Goal: Task Accomplishment & Management: Manage account settings

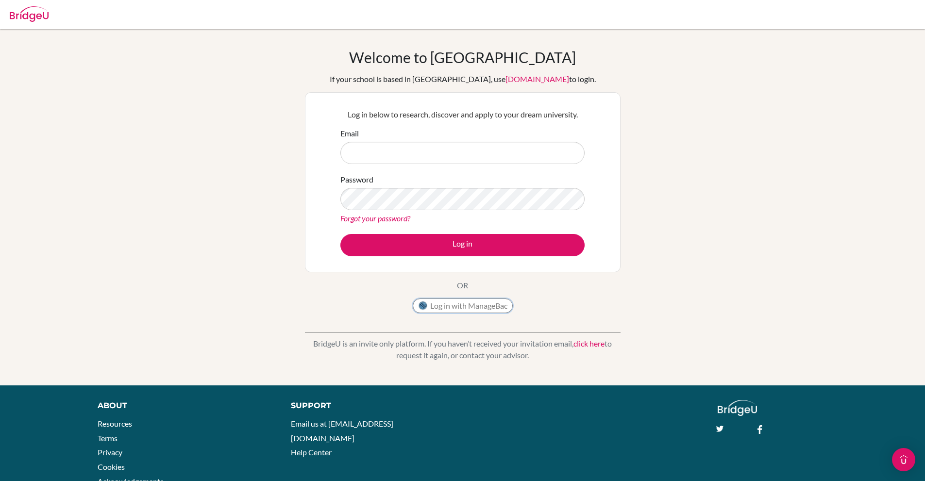
click at [461, 300] on button "Log in with ManageBac" at bounding box center [463, 306] width 100 height 15
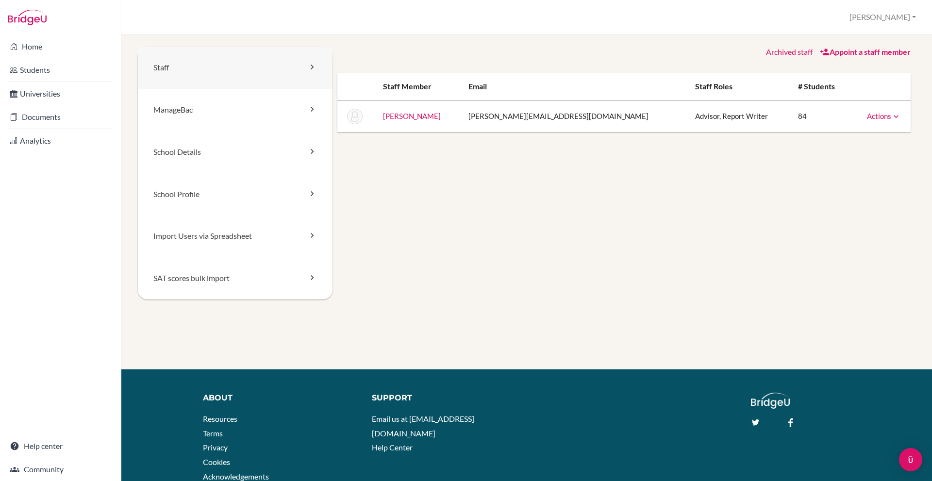
click at [216, 74] on link "Staff" at bounding box center [235, 68] width 195 height 42
click at [307, 70] on icon at bounding box center [312, 67] width 10 height 10
click at [857, 55] on link "Appoint a staff member" at bounding box center [865, 51] width 91 height 9
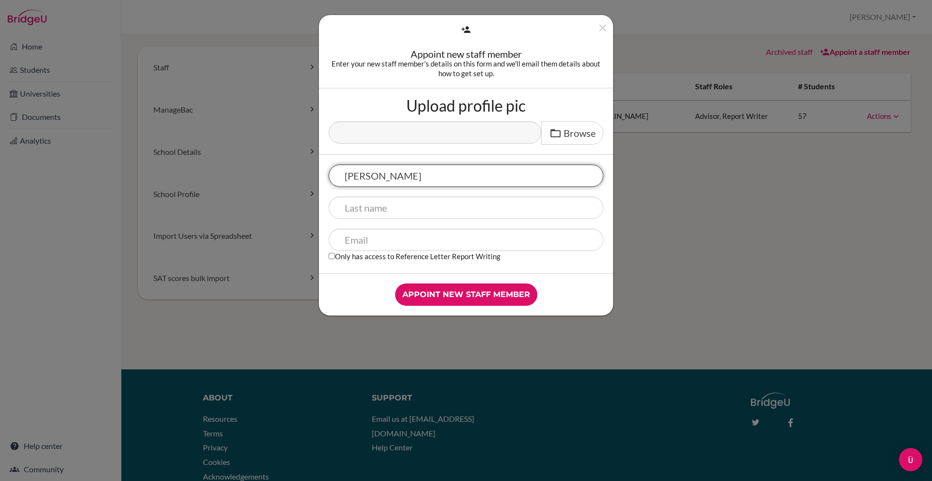
type input "Carrie"
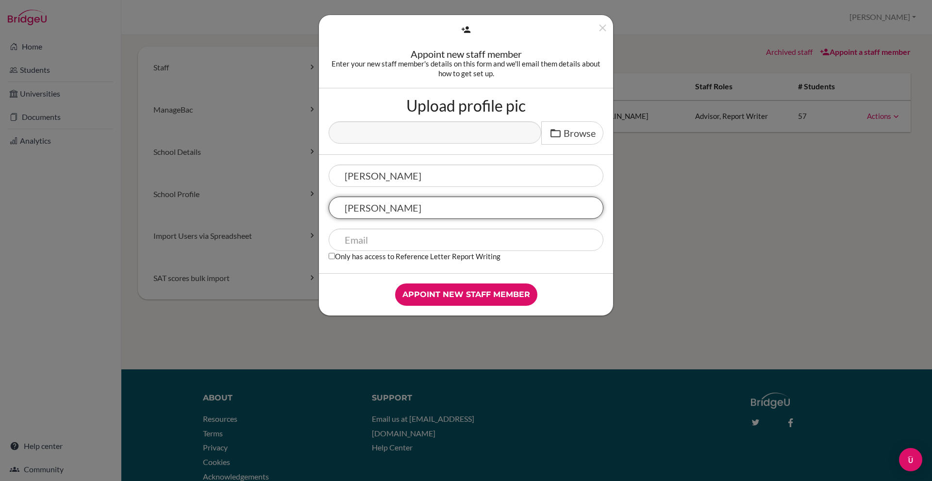
type input "Guillen"
click at [448, 248] on input "text" at bounding box center [466, 240] width 275 height 22
paste input "[EMAIL_ADDRESS][DOMAIN_NAME]"
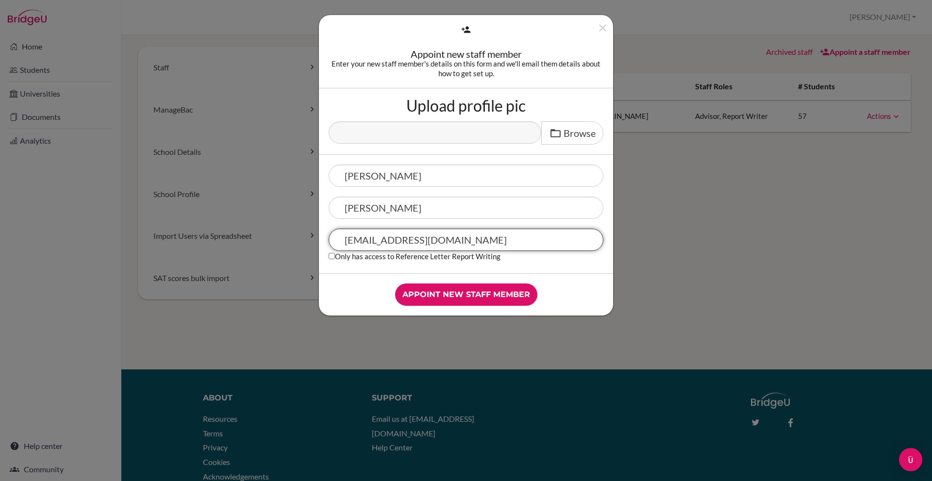
type input "[EMAIL_ADDRESS][DOMAIN_NAME]"
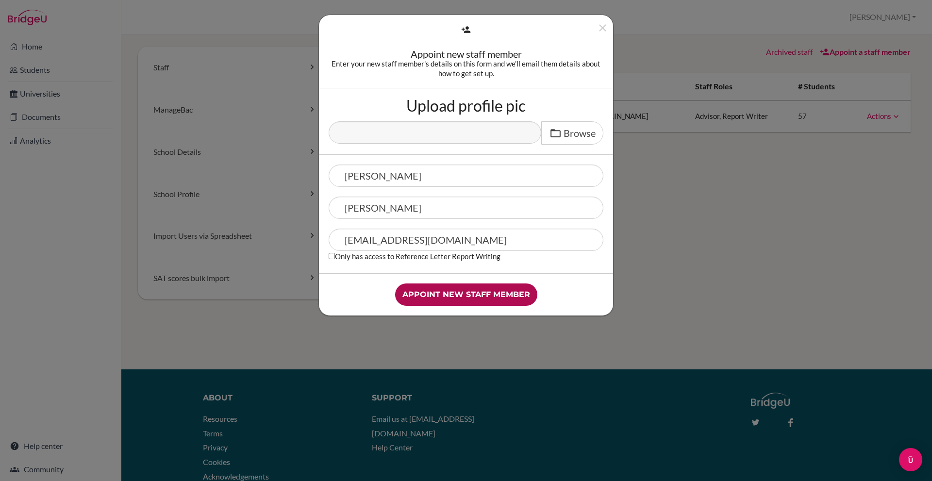
click at [495, 295] on input "Appoint new staff member" at bounding box center [466, 295] width 142 height 22
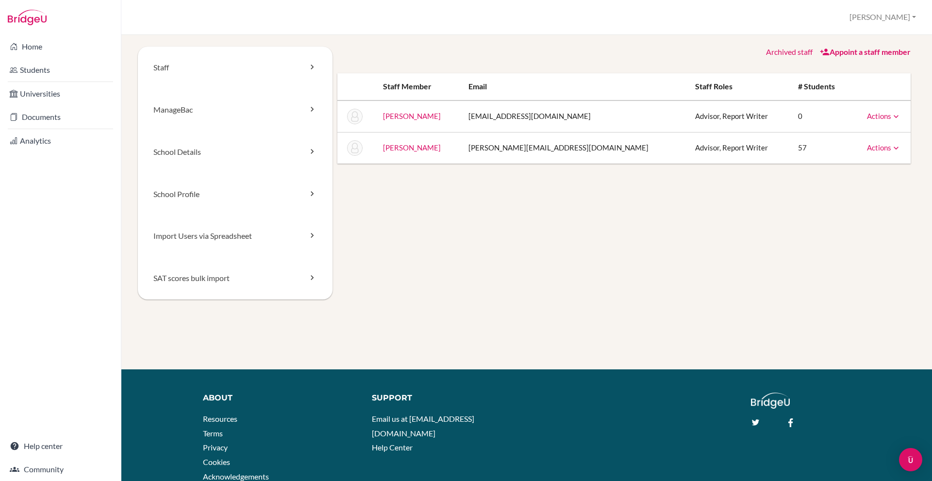
click at [882, 115] on link "Actions" at bounding box center [884, 116] width 34 height 9
click at [863, 84] on th at bounding box center [881, 86] width 60 height 27
click at [432, 117] on link "[PERSON_NAME]" at bounding box center [412, 116] width 58 height 9
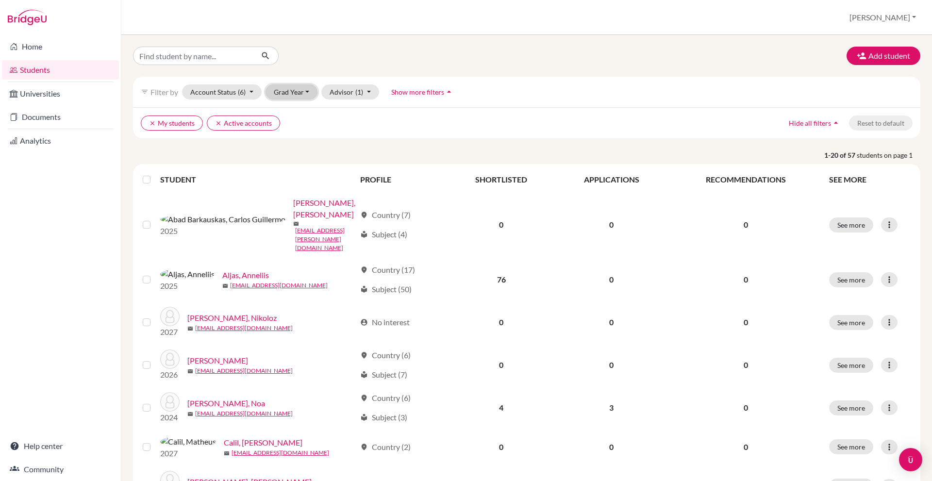
click at [302, 89] on button "Grad Year" at bounding box center [292, 91] width 52 height 15
click at [302, 131] on div "2026" at bounding box center [295, 128] width 34 height 12
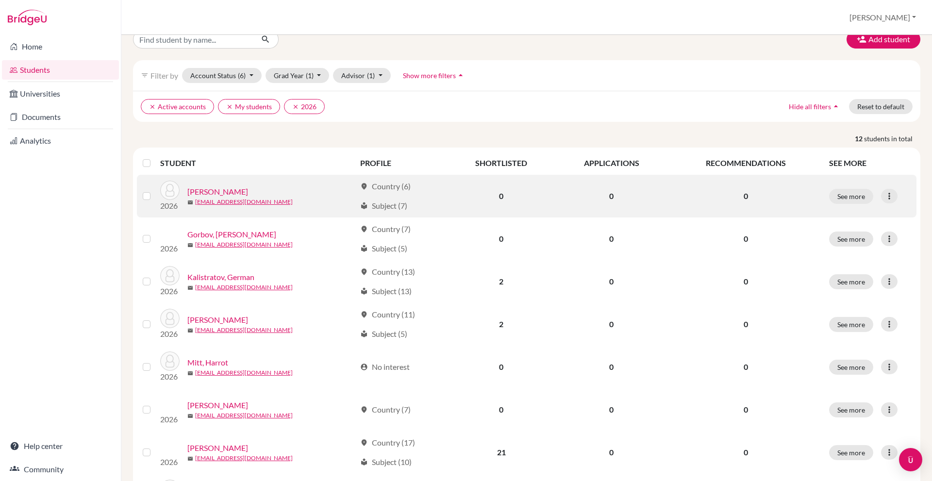
scroll to position [17, 0]
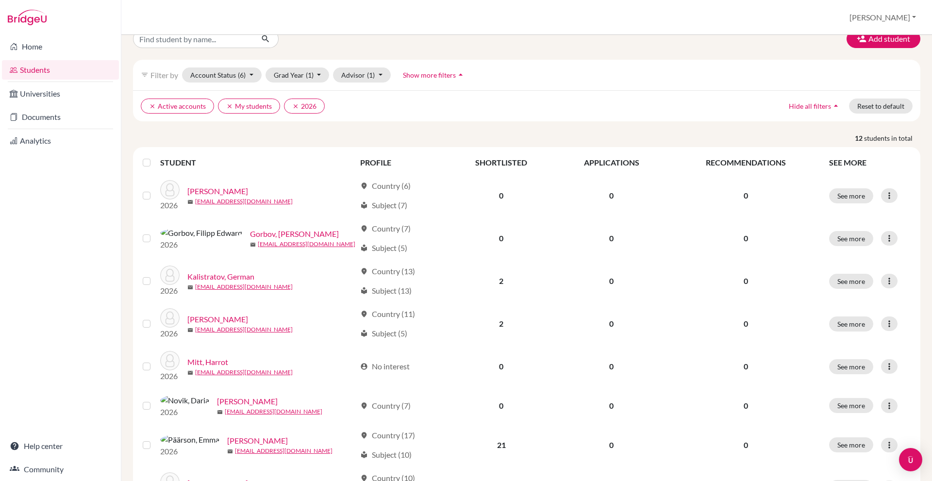
click at [154, 157] on label at bounding box center [154, 157] width 0 height 0
click at [0, 0] on input "checkbox" at bounding box center [0, 0] width 0 height 0
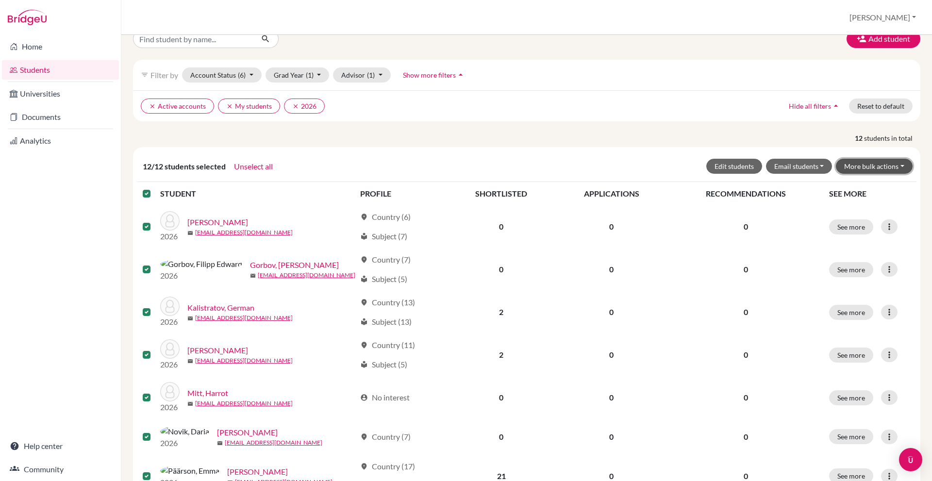
click at [859, 160] on button "More bulk actions" at bounding box center [874, 166] width 77 height 15
click at [745, 167] on button "Edit students" at bounding box center [734, 166] width 56 height 15
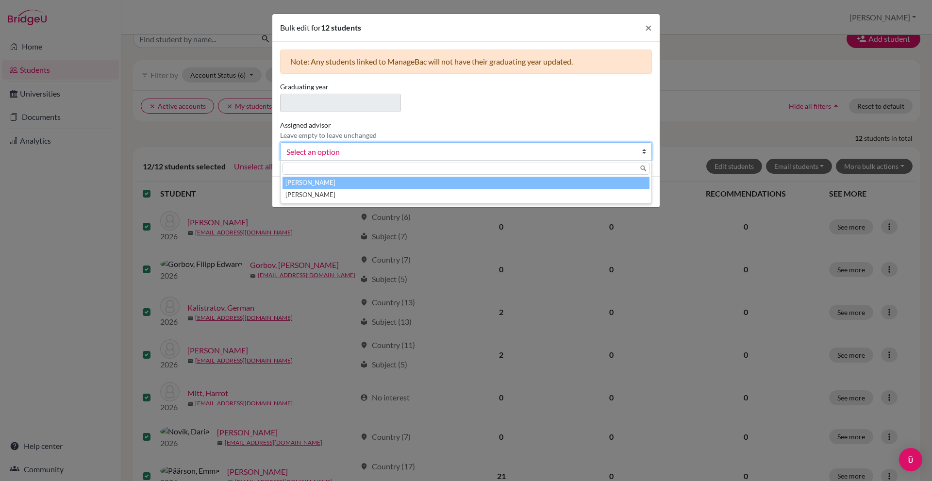
click at [415, 150] on span "Select an option" at bounding box center [459, 152] width 347 height 13
click at [410, 180] on li "[PERSON_NAME]" at bounding box center [466, 183] width 367 height 12
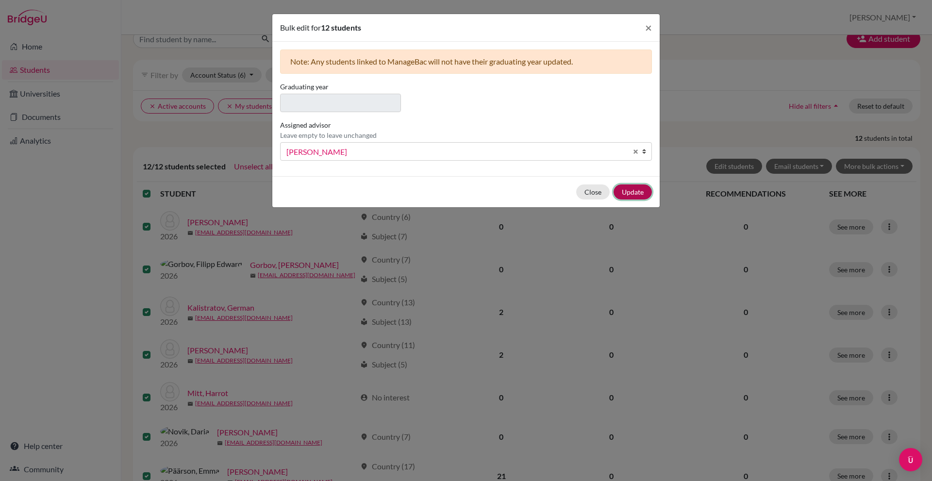
click at [640, 191] on button "Update" at bounding box center [633, 192] width 38 height 15
